Goal: Feedback & Contribution: Submit feedback/report problem

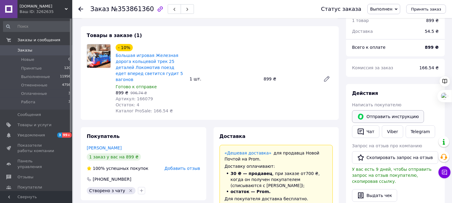
scroll to position [33, 0]
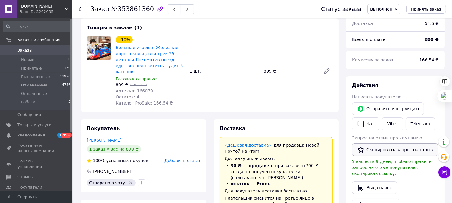
click at [384, 151] on button "Скопировать запрос на отзыв" at bounding box center [395, 149] width 86 height 13
click at [38, 136] on span "Уведомления" at bounding box center [30, 135] width 27 height 5
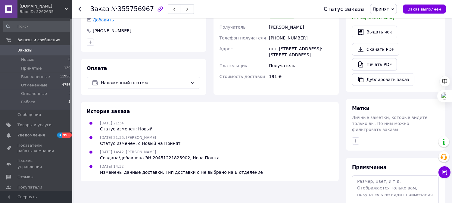
scroll to position [201, 0]
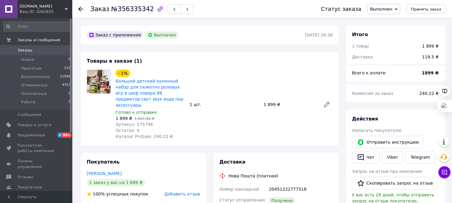
scroll to position [5, 0]
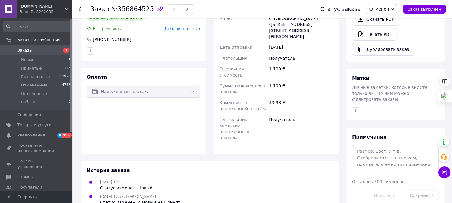
scroll to position [212, 0]
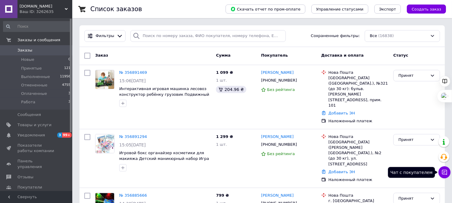
click at [442, 173] on icon at bounding box center [444, 172] width 5 height 5
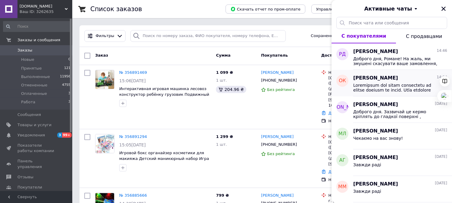
click at [378, 86] on span at bounding box center [396, 88] width 86 height 10
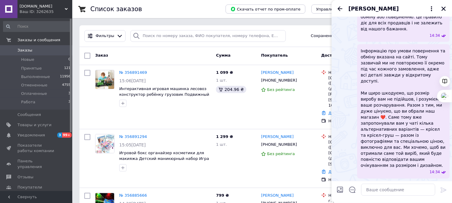
scroll to position [1325, 0]
drag, startPoint x: 361, startPoint y: 36, endPoint x: 374, endPoint y: 60, distance: 28.0
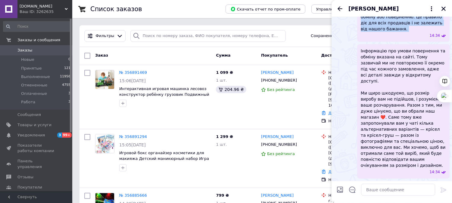
scroll to position [1426, 0]
drag, startPoint x: 362, startPoint y: 82, endPoint x: 413, endPoint y: 131, distance: 71.0
copy span "Оксана, дякуємо, що поділилися своїм відгуком і зауваженнями 🙏. Ми цінуємо кожн…"
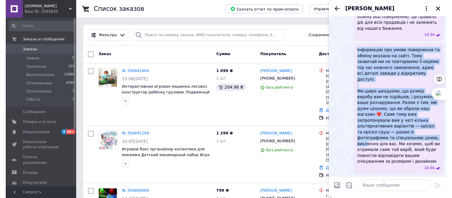
scroll to position [1505, 0]
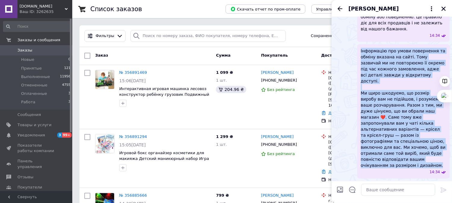
drag, startPoint x: 361, startPoint y: 149, endPoint x: 442, endPoint y: 166, distance: 83.0
click at [442, 166] on span "Інформацію про умови повернення та обміну вказана на сайті. Тому зазвичай ми не…" at bounding box center [403, 108] width 85 height 121
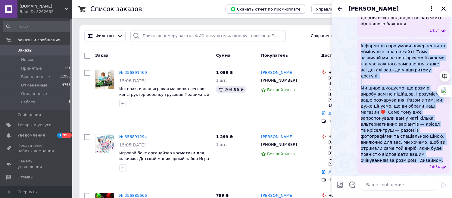
copy span "Інформацію про умови повернення та обміну вказана на сайті. Тому зазвичай ми не…"
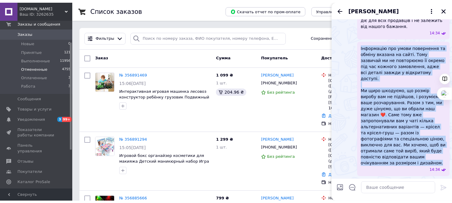
scroll to position [33, 0]
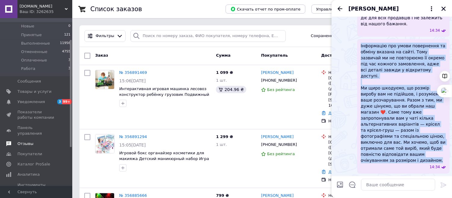
click at [34, 141] on span "Отзывы" at bounding box center [36, 143] width 38 height 5
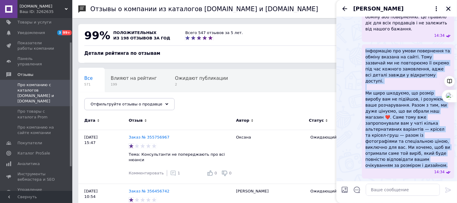
click at [451, 6] on div "Оксана Каганець" at bounding box center [397, 8] width 121 height 17
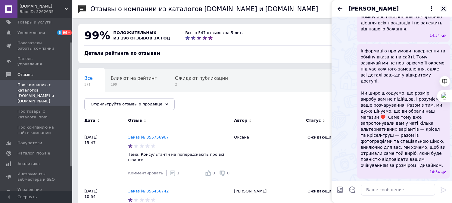
click at [444, 8] on icon "Закрыть" at bounding box center [443, 8] width 5 height 5
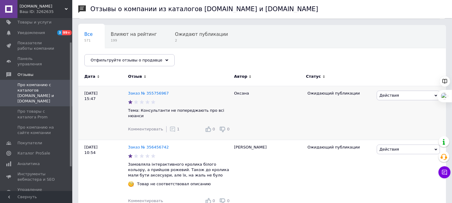
scroll to position [67, 0]
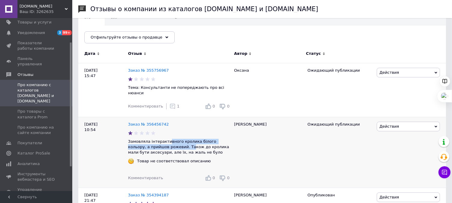
drag, startPoint x: 166, startPoint y: 137, endPoint x: 167, endPoint y: 141, distance: 4.3
click at [167, 141] on p "Замовляла інтерактивного кролика білого кольору, а прийшов рожевий. Також до кр…" at bounding box center [179, 147] width 103 height 17
click at [209, 144] on p "Замовляла інтерактивного кролика білого кольору, а прийшов рожевий. Також до кр…" at bounding box center [179, 147] width 103 height 17
click at [410, 72] on span "Действия" at bounding box center [408, 73] width 63 height 10
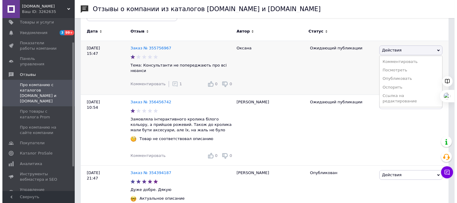
scroll to position [100, 0]
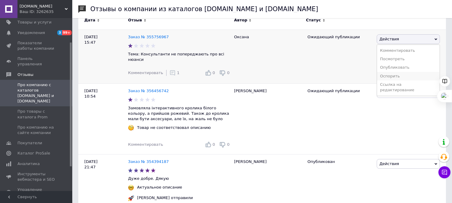
click at [391, 76] on li "Оспорить" at bounding box center [408, 76] width 63 height 8
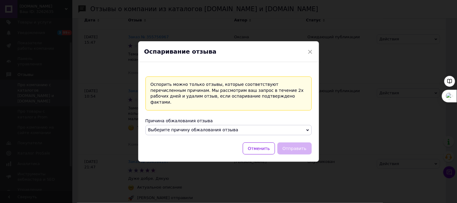
click at [254, 129] on span "Выберите причину обжалования отзыва" at bounding box center [229, 130] width 166 height 10
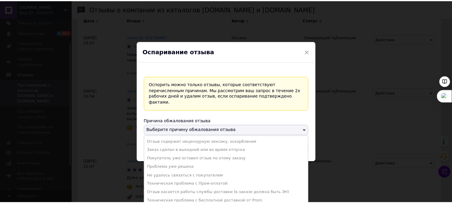
scroll to position [33, 0]
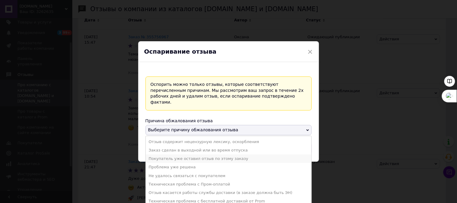
click at [191, 156] on li "Покупатель уже оставил отзыв по этому заказу" at bounding box center [229, 159] width 166 height 8
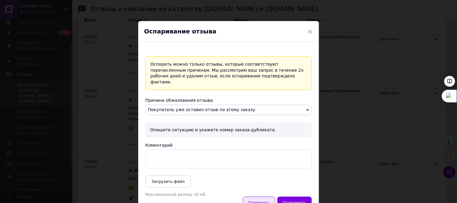
click at [261, 197] on button "Отменить" at bounding box center [259, 203] width 32 height 12
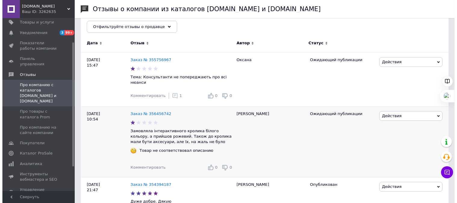
scroll to position [67, 0]
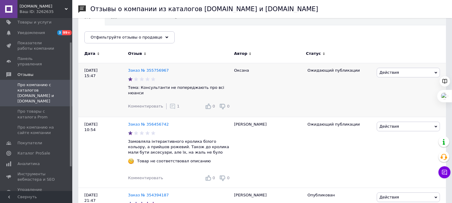
click at [407, 71] on span "Действия" at bounding box center [408, 73] width 63 height 10
click at [388, 108] on li "Оспорить" at bounding box center [408, 109] width 63 height 8
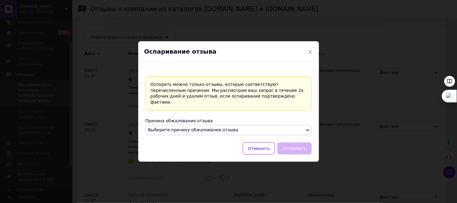
click at [244, 126] on span "Выберите причину обжалования отзыва" at bounding box center [229, 130] width 166 height 10
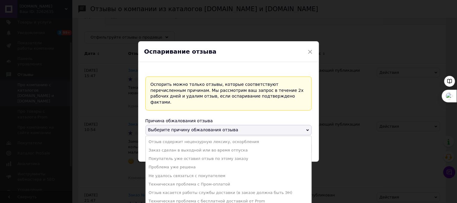
scroll to position [1, 0]
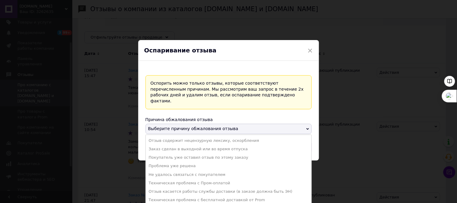
click at [100, 157] on div "× Оспаривание отзыва Оспорить можно только отзывы, которые соответствуют перечи…" at bounding box center [228, 101] width 457 height 203
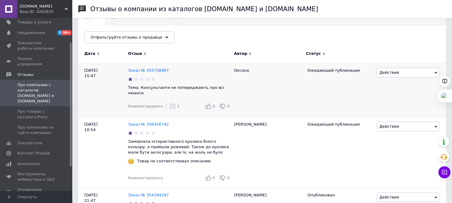
click at [409, 71] on span "Действия" at bounding box center [408, 73] width 63 height 10
click at [394, 110] on li "Оспорить" at bounding box center [408, 109] width 63 height 8
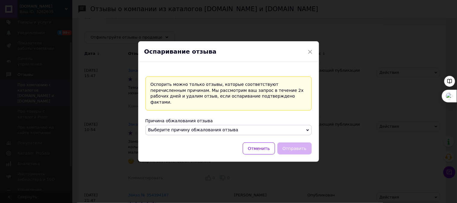
click at [226, 128] on span "Выберите причину обжалования отзыва" at bounding box center [229, 130] width 166 height 10
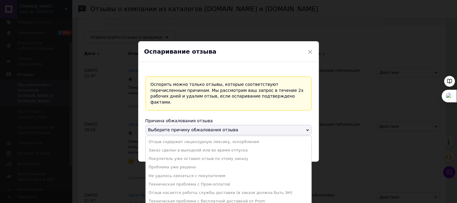
scroll to position [1, 0]
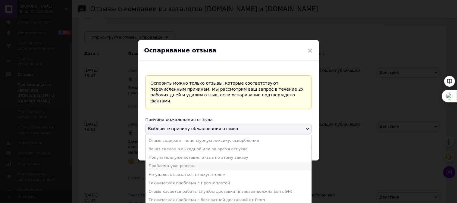
click at [181, 163] on li "Проблема уже решена" at bounding box center [229, 166] width 166 height 8
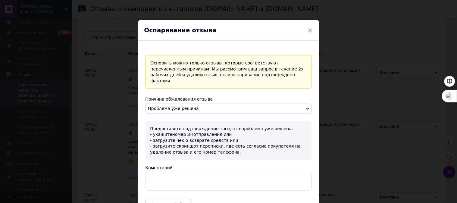
scroll to position [0, 0]
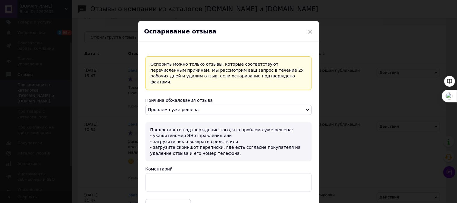
click at [256, 105] on span "Проблема уже решена" at bounding box center [229, 110] width 166 height 10
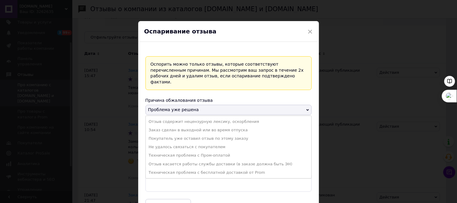
click at [254, 105] on span "Проблема уже решена" at bounding box center [229, 110] width 166 height 10
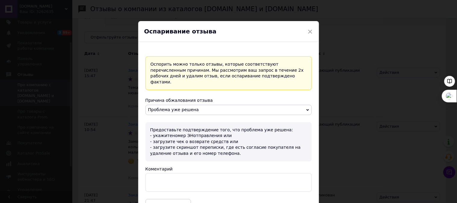
click at [253, 105] on span "Проблема уже решена" at bounding box center [229, 110] width 166 height 10
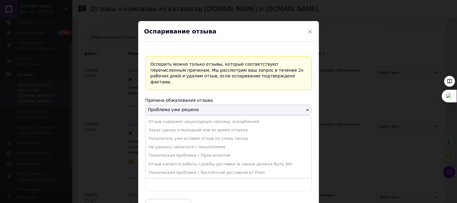
click at [227, 89] on div "Оспорить можно только отзывы, которые соответствуют перечисленным причинам. Мы …" at bounding box center [229, 144] width 166 height 176
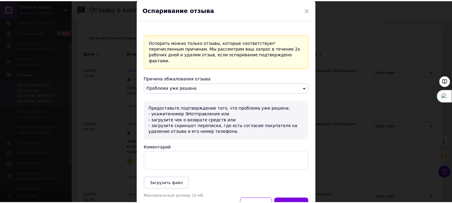
scroll to position [33, 0]
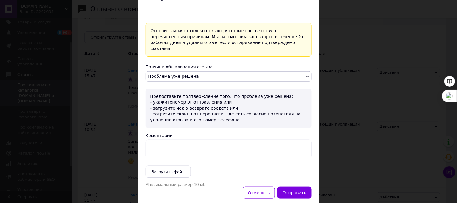
click at [448, 172] on div "× Оспаривание отзыва Оспорить можно только отзывы, которые соответствуют перечи…" at bounding box center [228, 101] width 457 height 203
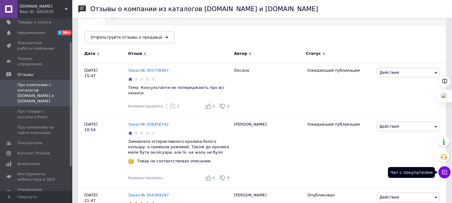
click at [446, 174] on icon at bounding box center [445, 172] width 6 height 6
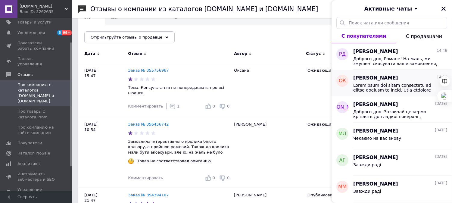
click at [383, 86] on span at bounding box center [396, 88] width 86 height 10
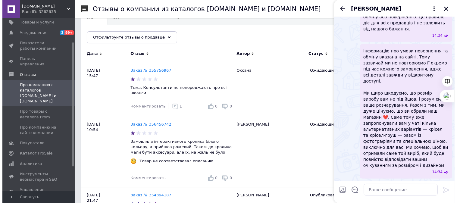
scroll to position [1304, 0]
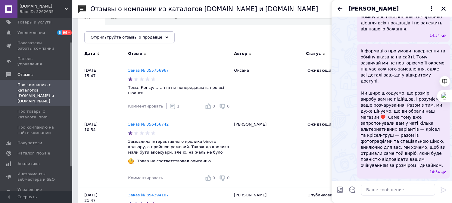
click at [236, 32] on div "Все 571 Влияют на рейтинг 199 Ожидают публикации 2 Опубликованы без комме... 34…" at bounding box center [262, 26] width 368 height 50
click at [445, 6] on icon "Закрыть" at bounding box center [443, 8] width 5 height 5
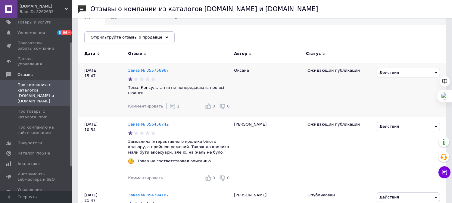
click at [421, 72] on span "Действия" at bounding box center [408, 73] width 63 height 10
click at [392, 111] on li "Оспорить" at bounding box center [408, 109] width 63 height 8
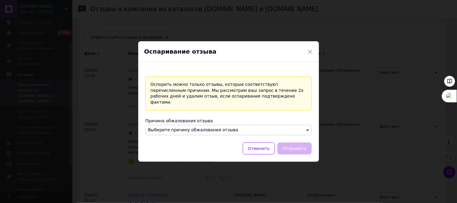
click at [266, 127] on span "Выберите причину обжалования отзыва" at bounding box center [229, 130] width 166 height 10
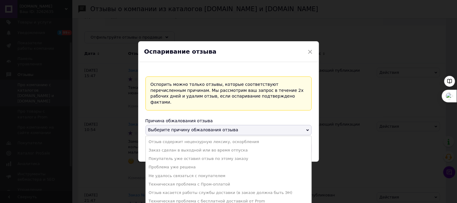
scroll to position [1, 0]
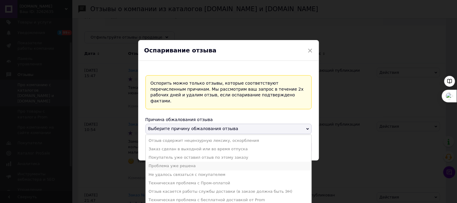
click at [191, 164] on li "Проблема уже решена" at bounding box center [229, 166] width 166 height 8
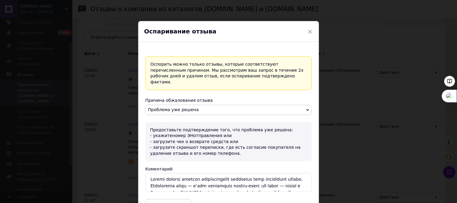
scroll to position [83, 0]
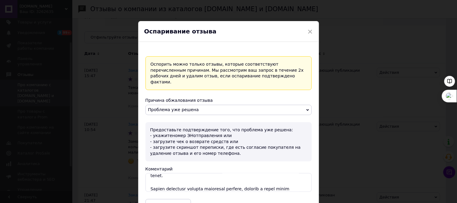
click at [204, 173] on textarea "Коментарий" at bounding box center [229, 182] width 166 height 19
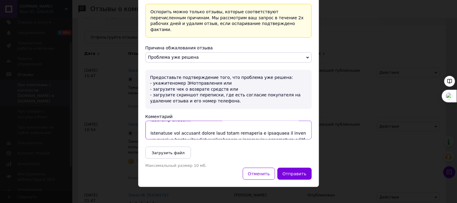
scroll to position [67, 0]
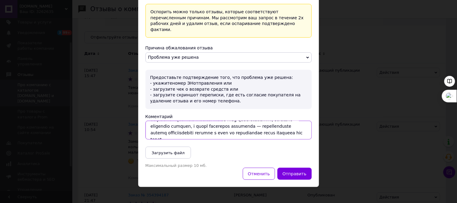
click at [228, 121] on textarea "Коментарий" at bounding box center [229, 130] width 166 height 19
type textarea "Відгук покупця містить необґрунтовану претензію щодо повернення товару. Замовле…"
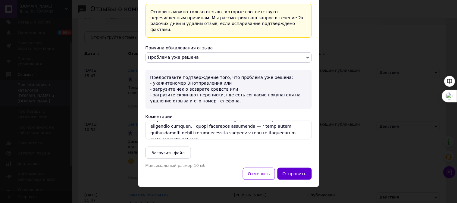
click at [298, 170] on button "Отправить" at bounding box center [295, 174] width 34 height 12
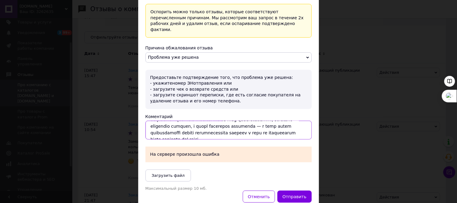
click at [254, 124] on textarea "Коментарий" at bounding box center [229, 130] width 166 height 19
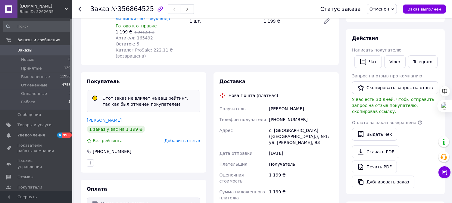
scroll to position [100, 0]
click at [31, 135] on span "Уведомления" at bounding box center [30, 135] width 27 height 5
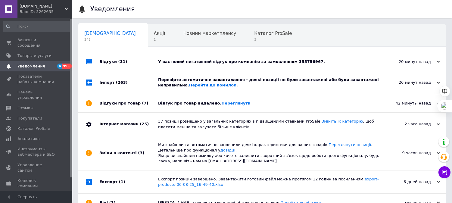
click at [275, 61] on div "У вас новий негативний відгук про компанію за замовленням 355756967." at bounding box center [269, 61] width 222 height 5
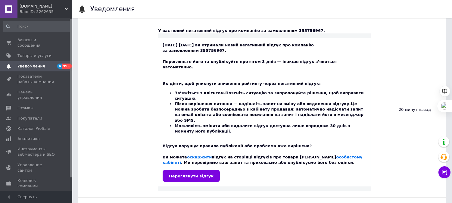
scroll to position [67, 0]
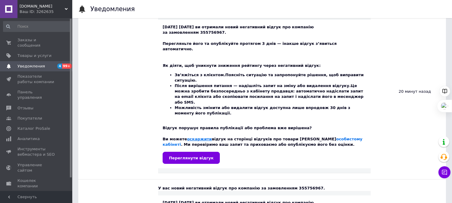
click at [199, 137] on link "оскаржити" at bounding box center [199, 139] width 25 height 5
click at [411, 172] on icon at bounding box center [445, 172] width 6 height 6
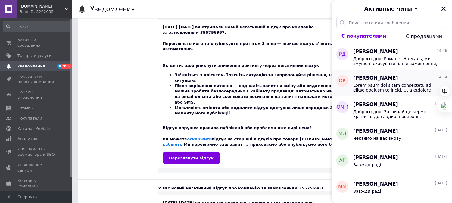
click at [385, 80] on span "Оксана Каганець" at bounding box center [375, 78] width 45 height 7
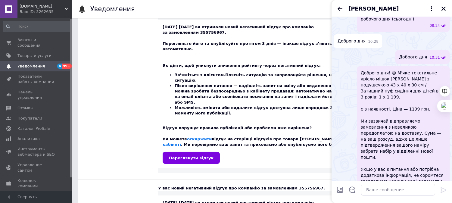
scroll to position [234, 0]
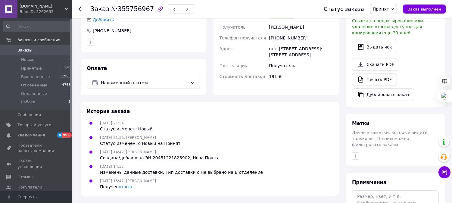
scroll to position [201, 0]
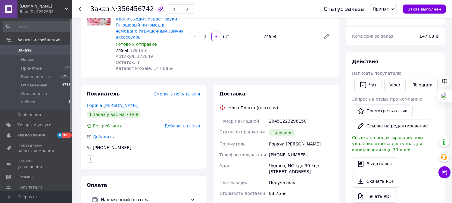
scroll to position [68, 0]
